Goal: Check status

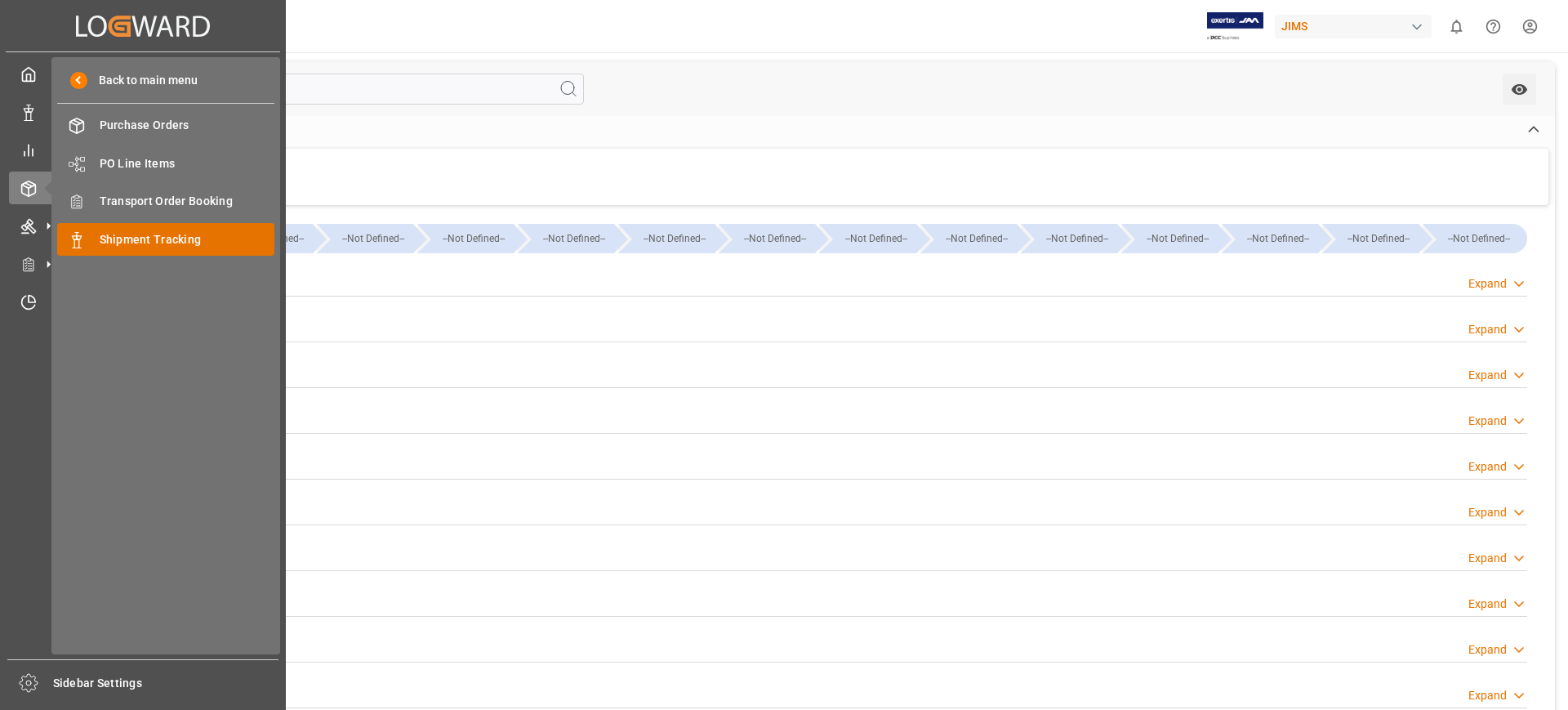
click at [176, 240] on span "Shipment Tracking" at bounding box center [188, 240] width 176 height 17
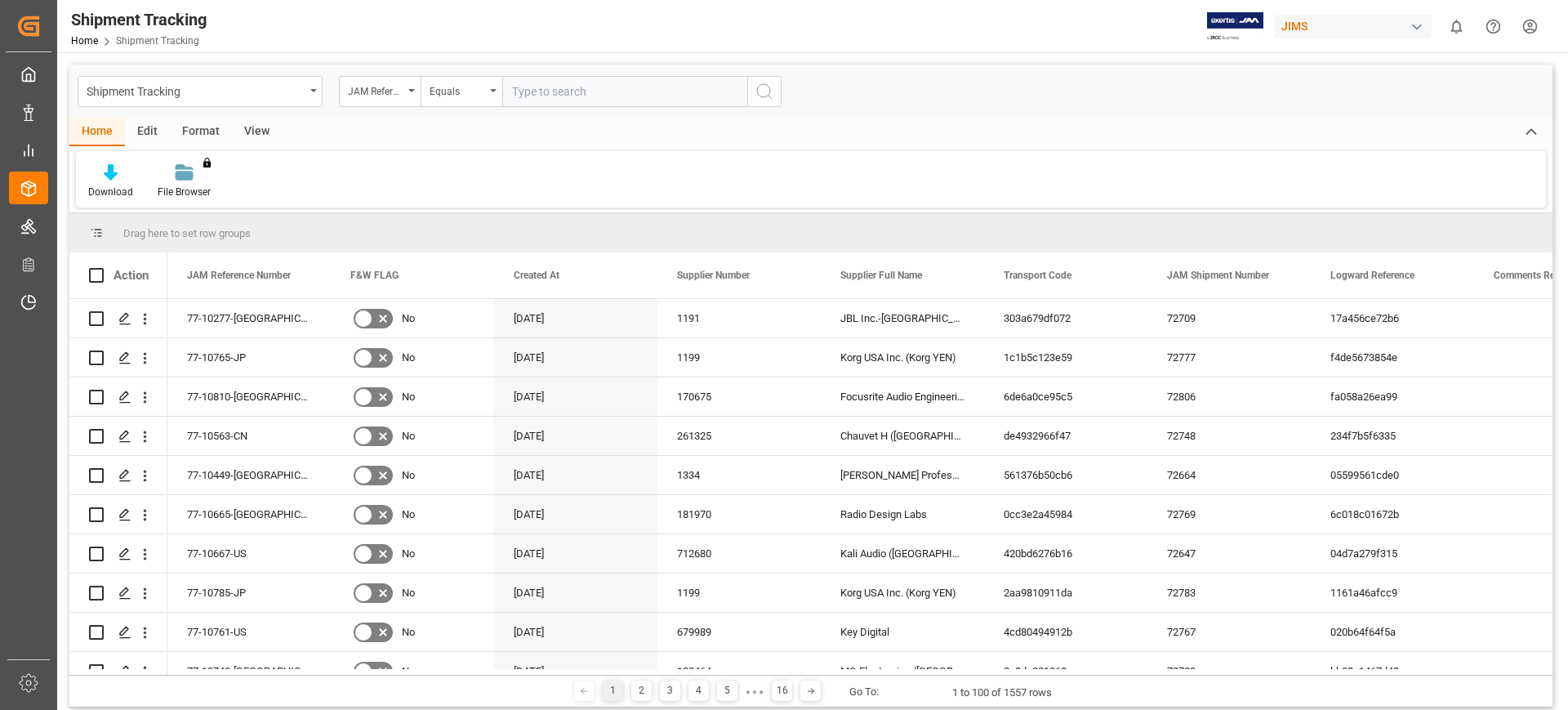
click at [604, 100] on input "text" at bounding box center [624, 92] width 245 height 31
type input "77-10284-cn"
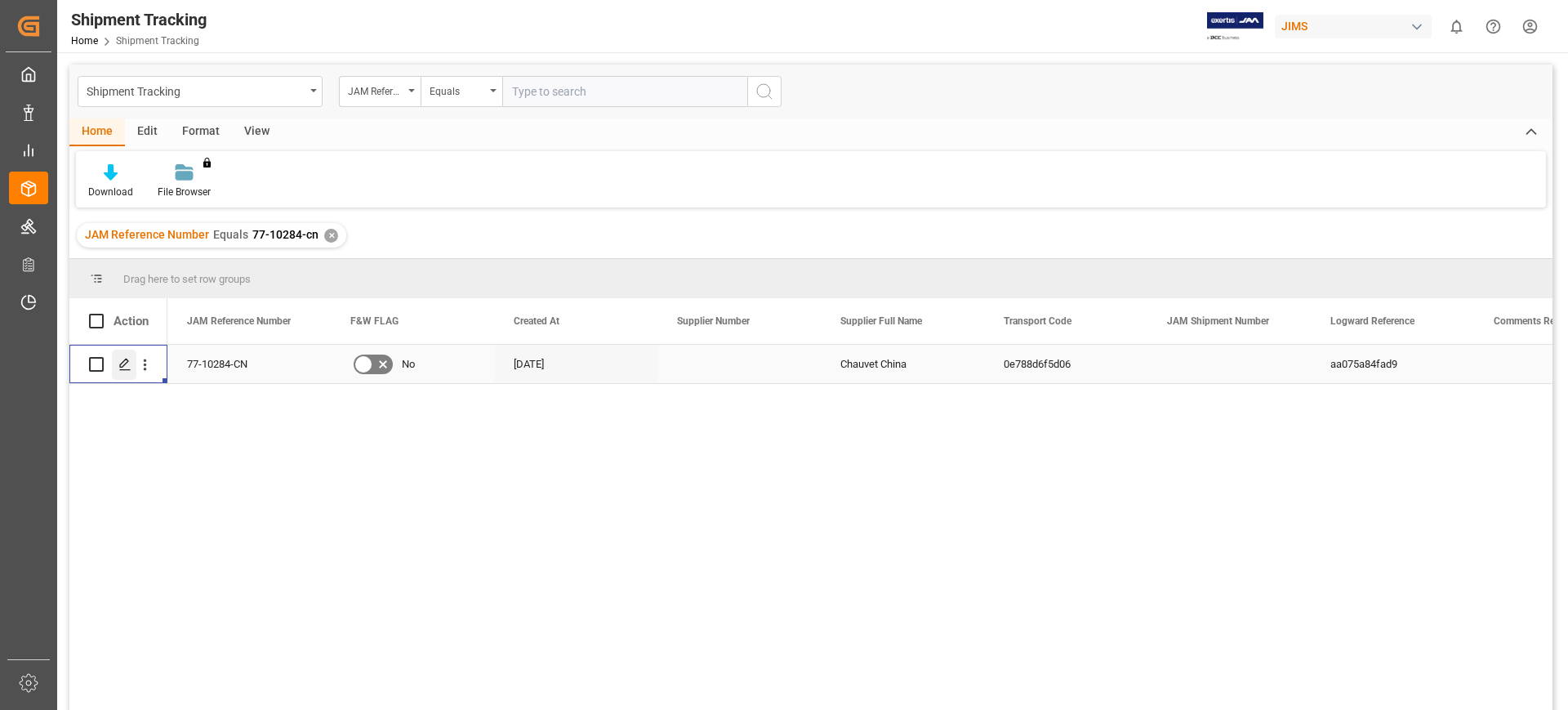
click at [121, 368] on icon "Press SPACE to select this row." at bounding box center [125, 365] width 14 height 14
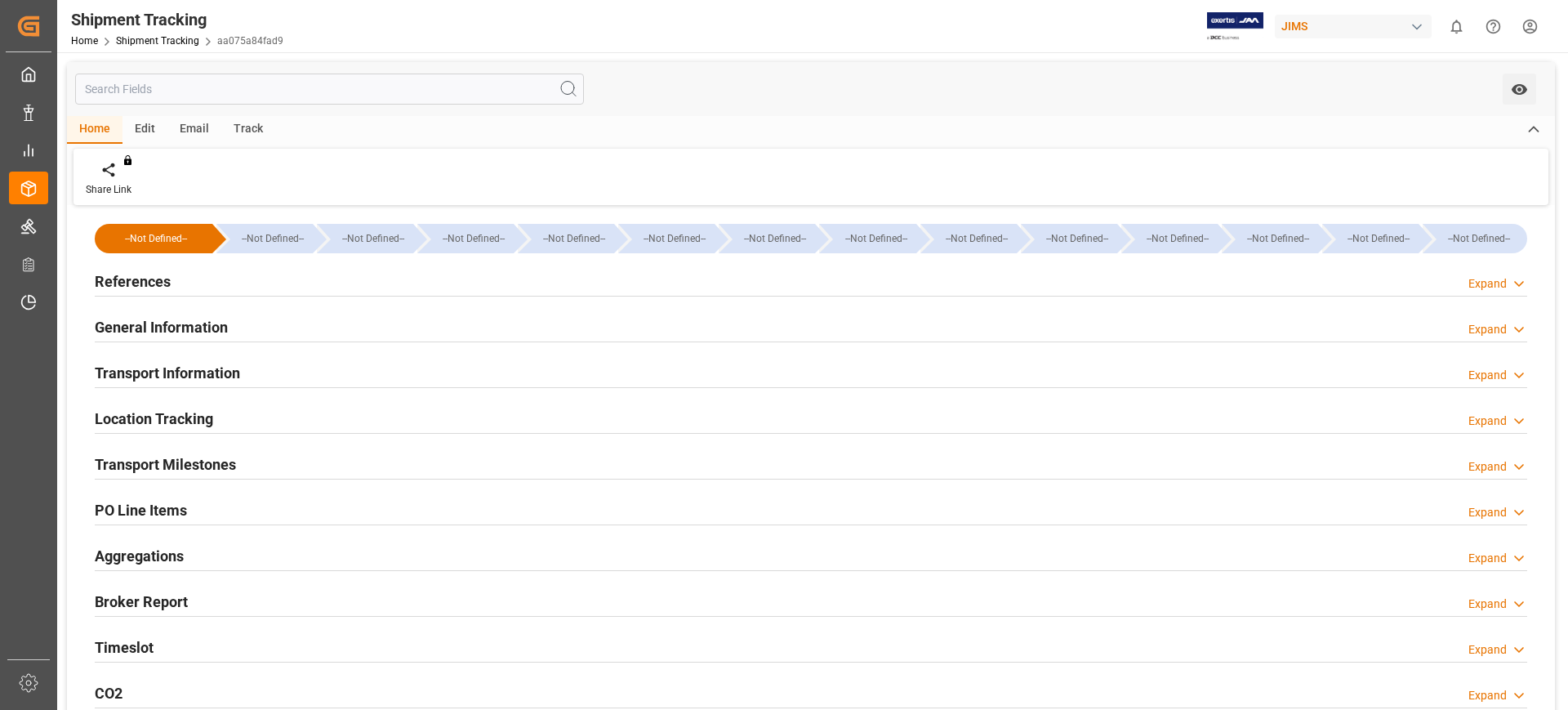
type input "[DATE]"
type input "[DATE] 00:00"
type input "[DATE]"
click at [264, 464] on div "Transport Milestones Expand" at bounding box center [811, 463] width 1433 height 31
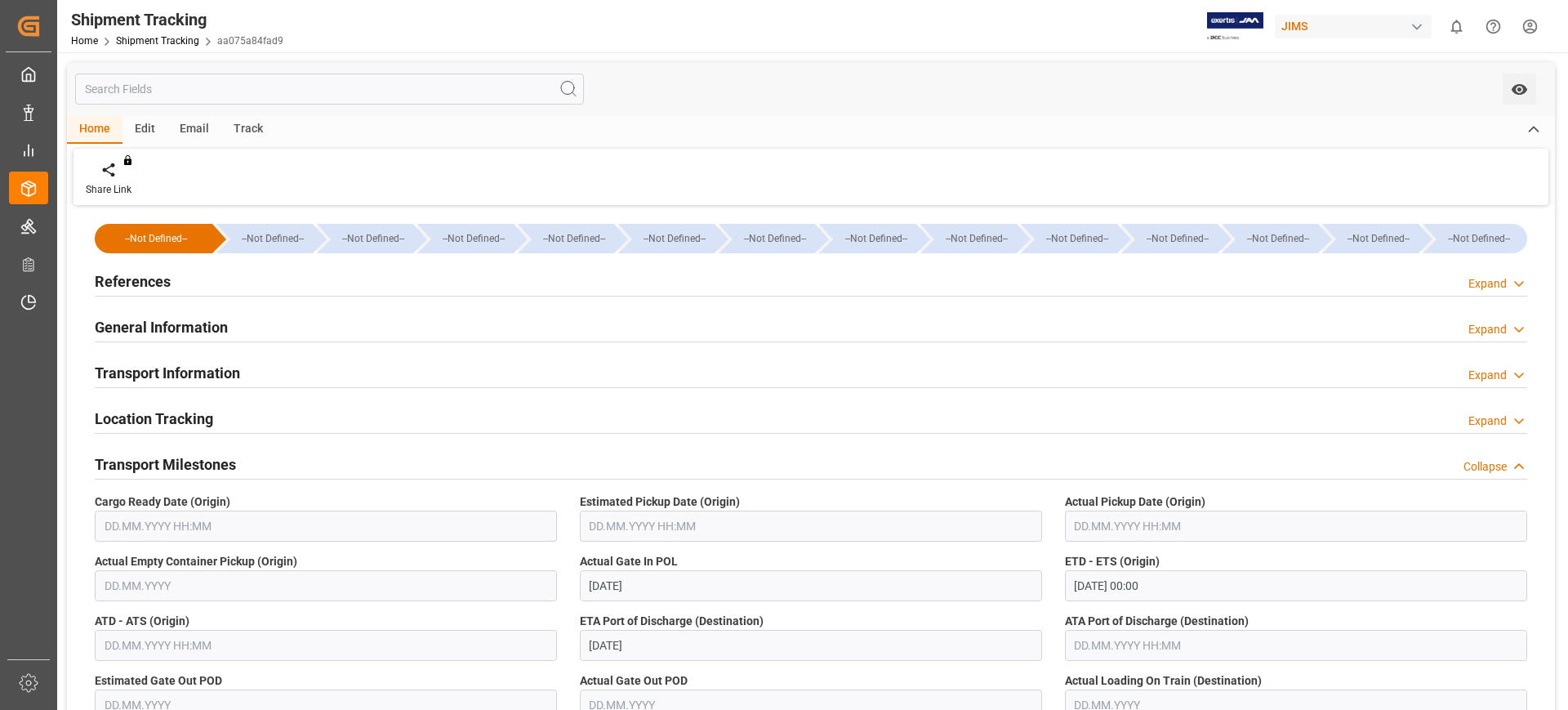
click at [192, 463] on h2 "Transport Milestones" at bounding box center [165, 464] width 141 height 22
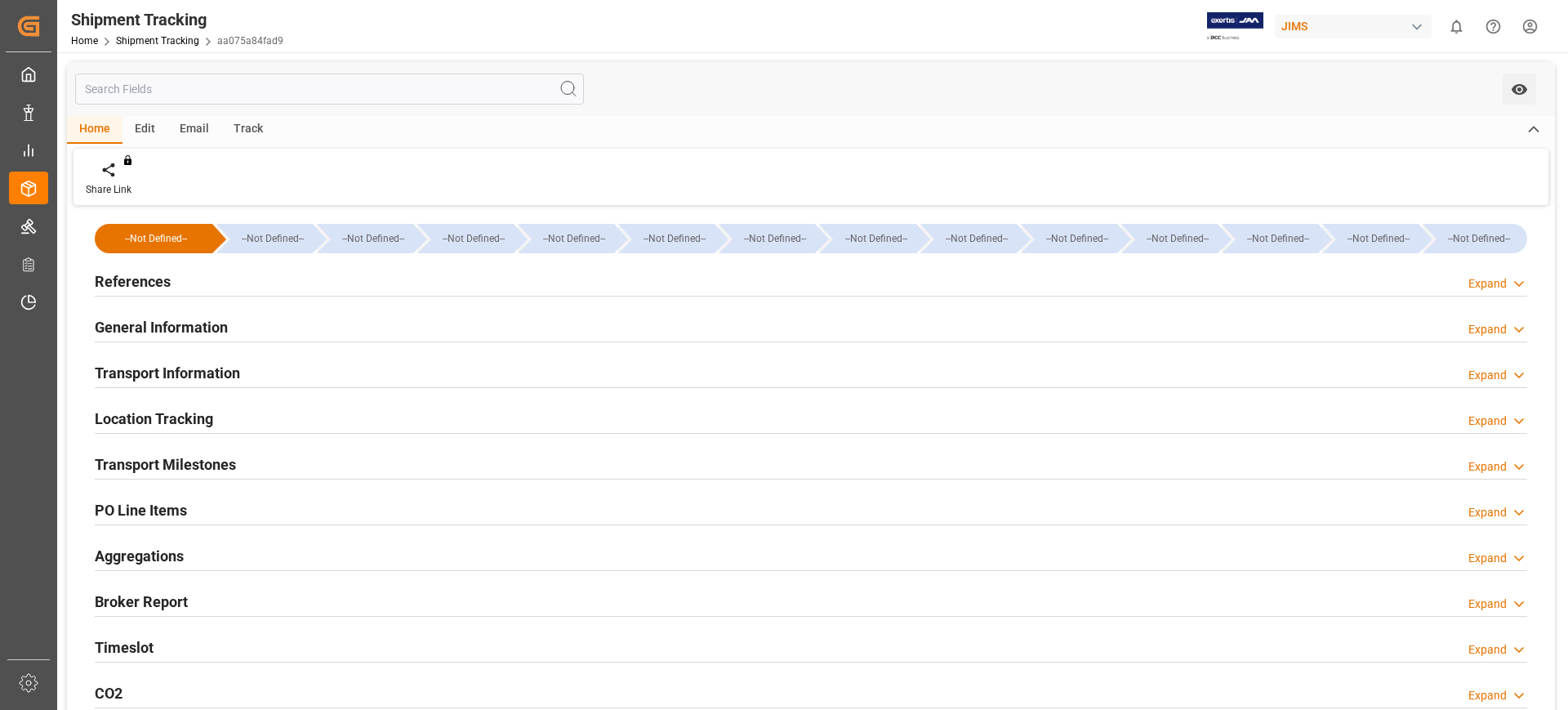
click at [228, 370] on h2 "Transport Information" at bounding box center [167, 372] width 145 height 22
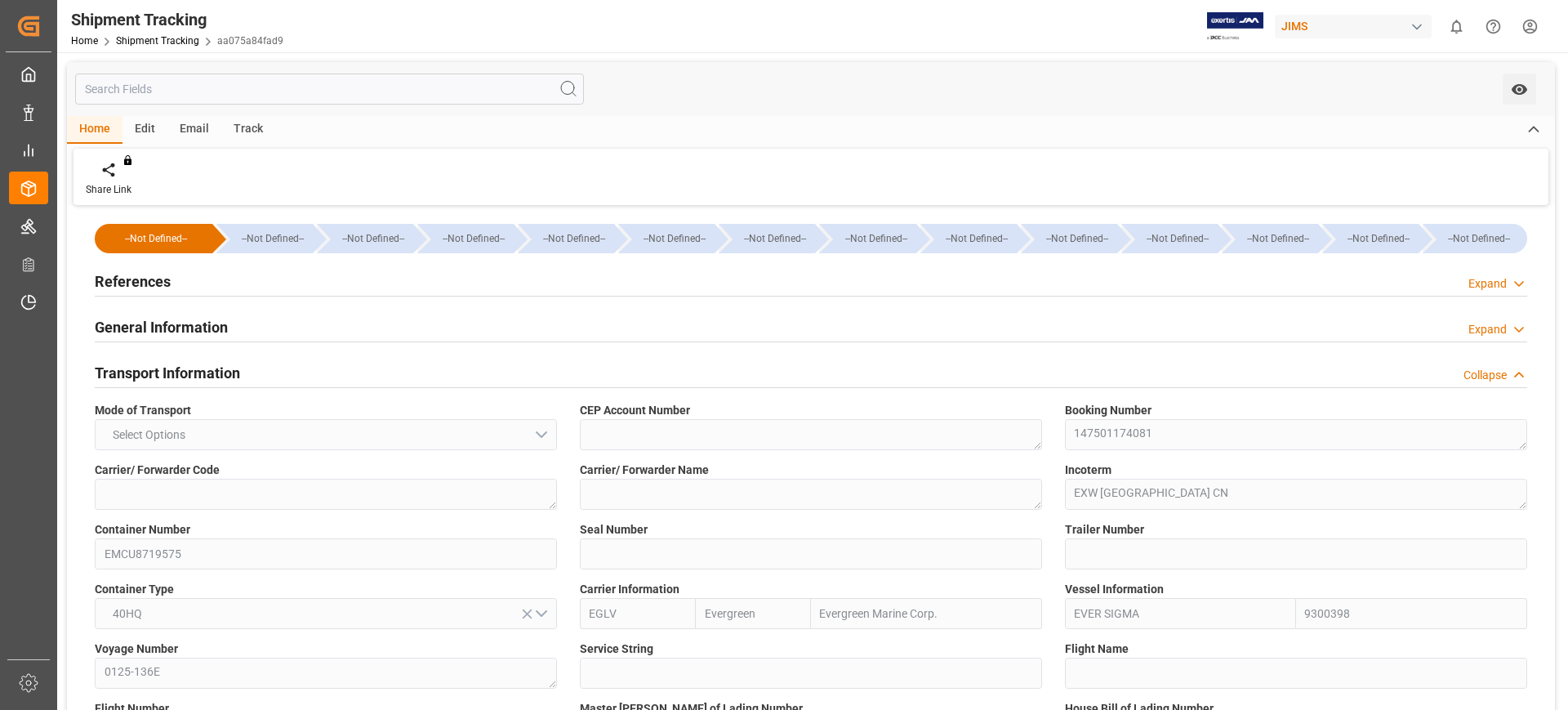
click at [1054, 445] on div "Booking Number 147501174081" at bounding box center [1296, 427] width 485 height 60
